Goal: Navigation & Orientation: Go to known website

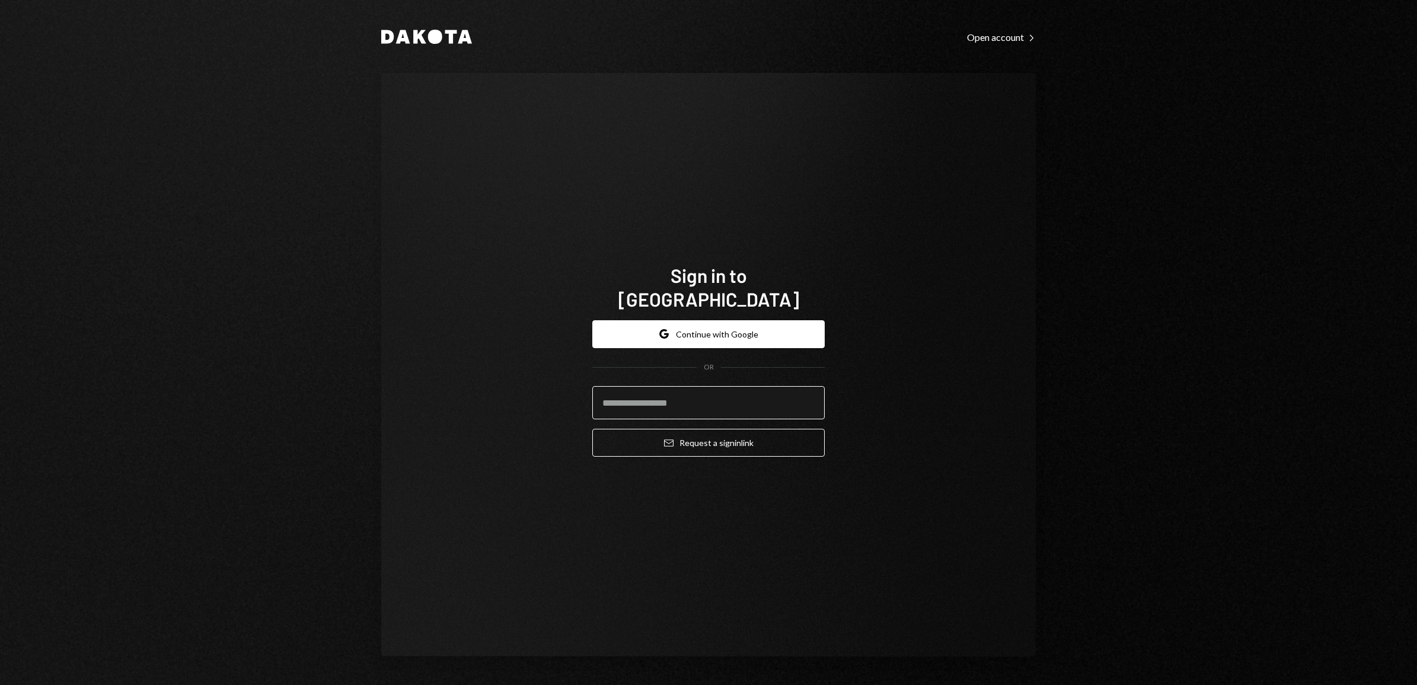
click at [660, 397] on input "email" at bounding box center [708, 402] width 232 height 33
type input "**********"
click at [658, 429] on button "Email Request a sign in link" at bounding box center [708, 443] width 232 height 28
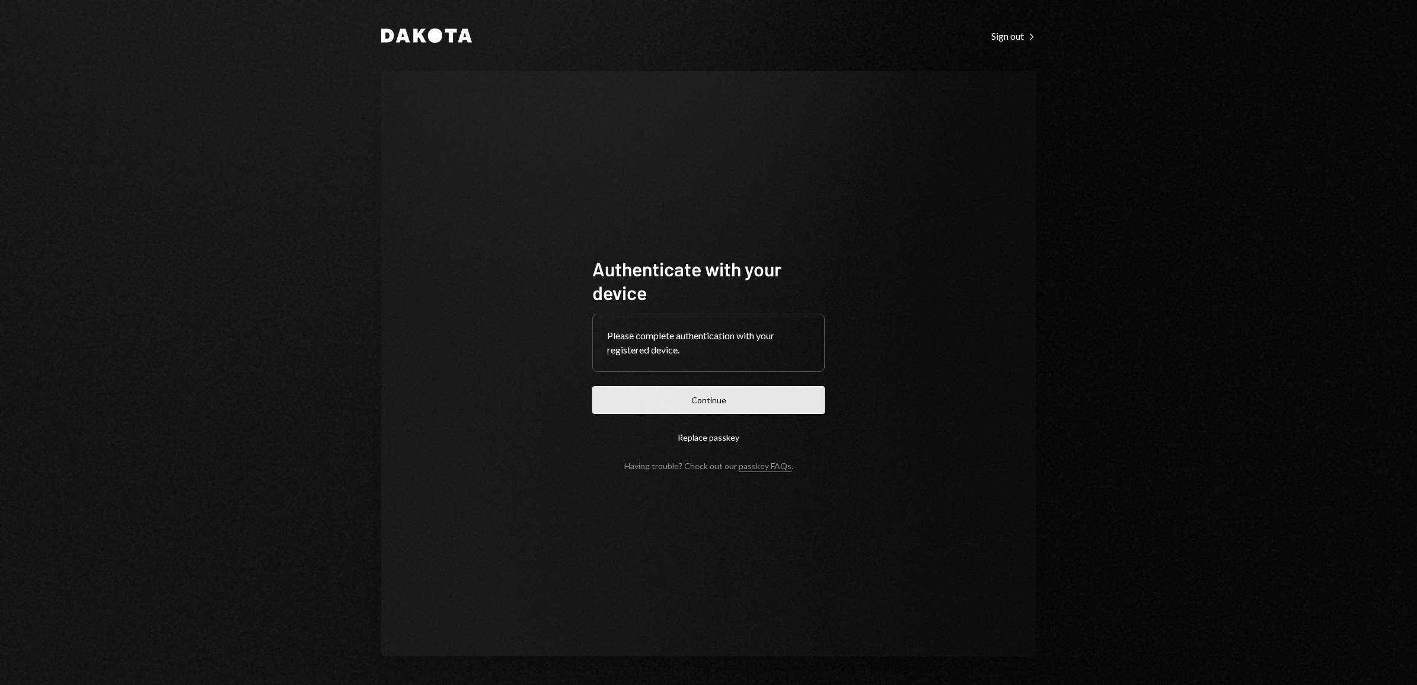
click at [677, 400] on button "Continue" at bounding box center [708, 400] width 232 height 28
